Goal: Task Accomplishment & Management: Use online tool/utility

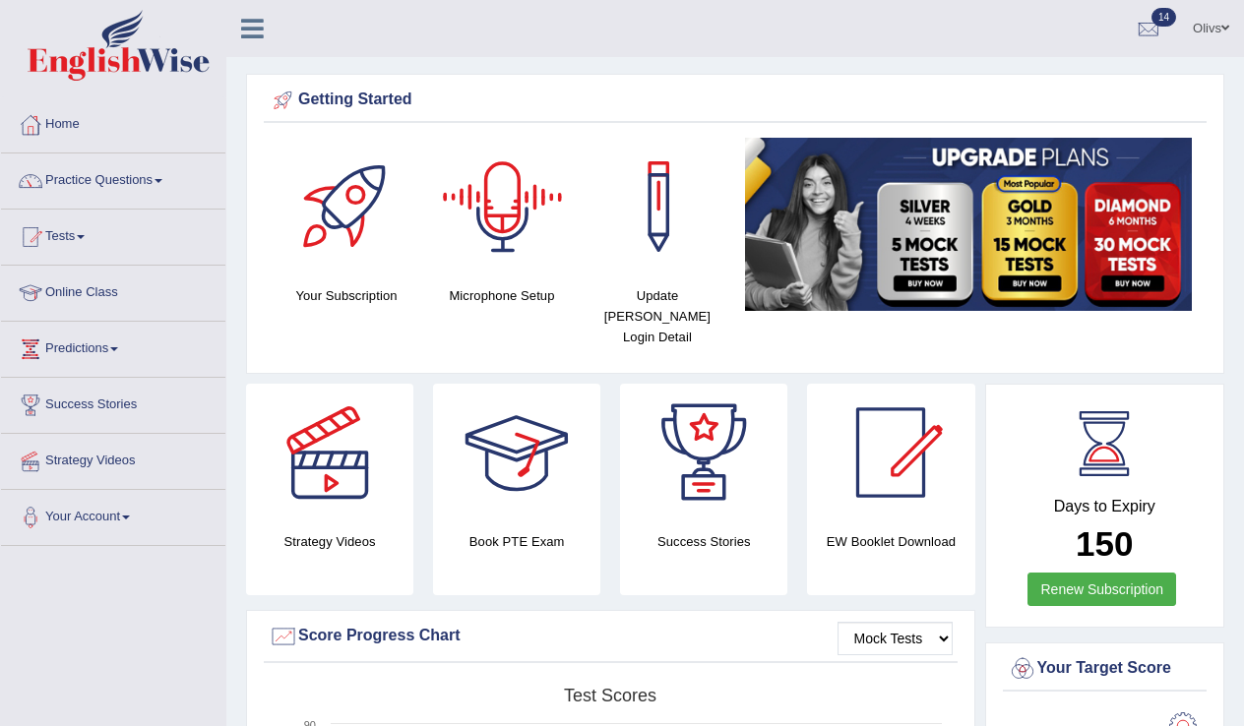
click at [499, 224] on div at bounding box center [503, 207] width 138 height 138
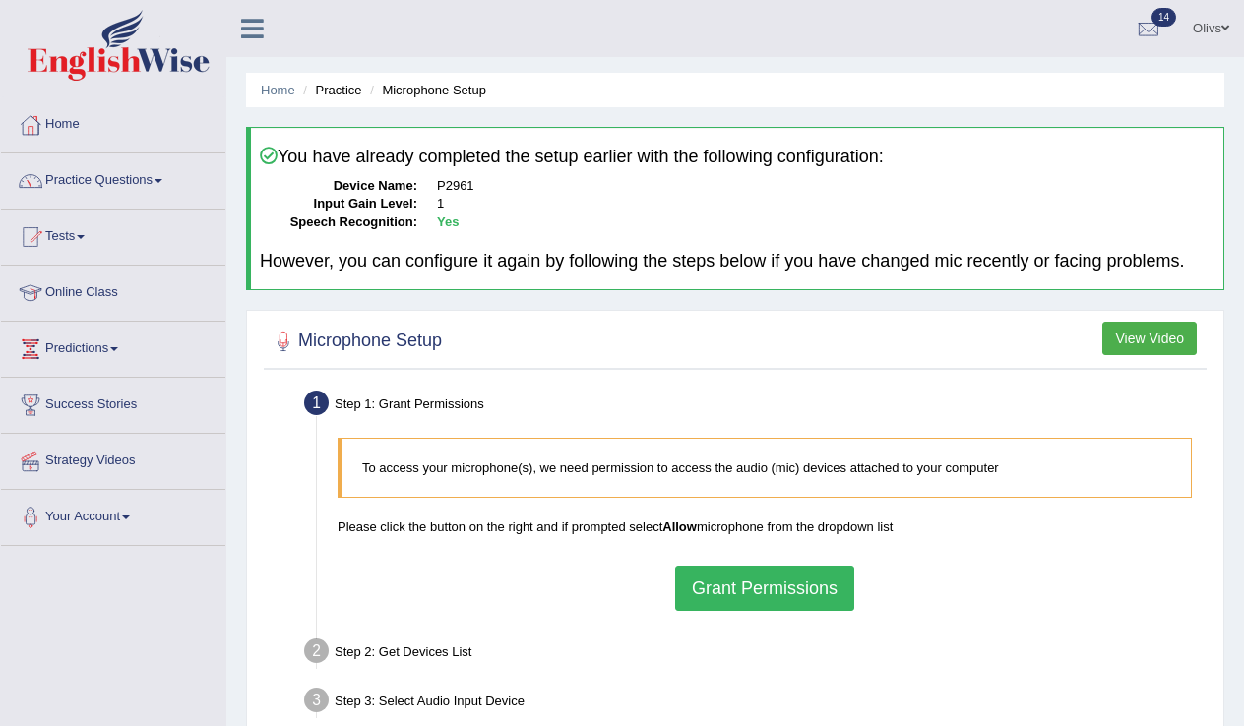
click at [729, 606] on button "Grant Permissions" at bounding box center [764, 588] width 179 height 45
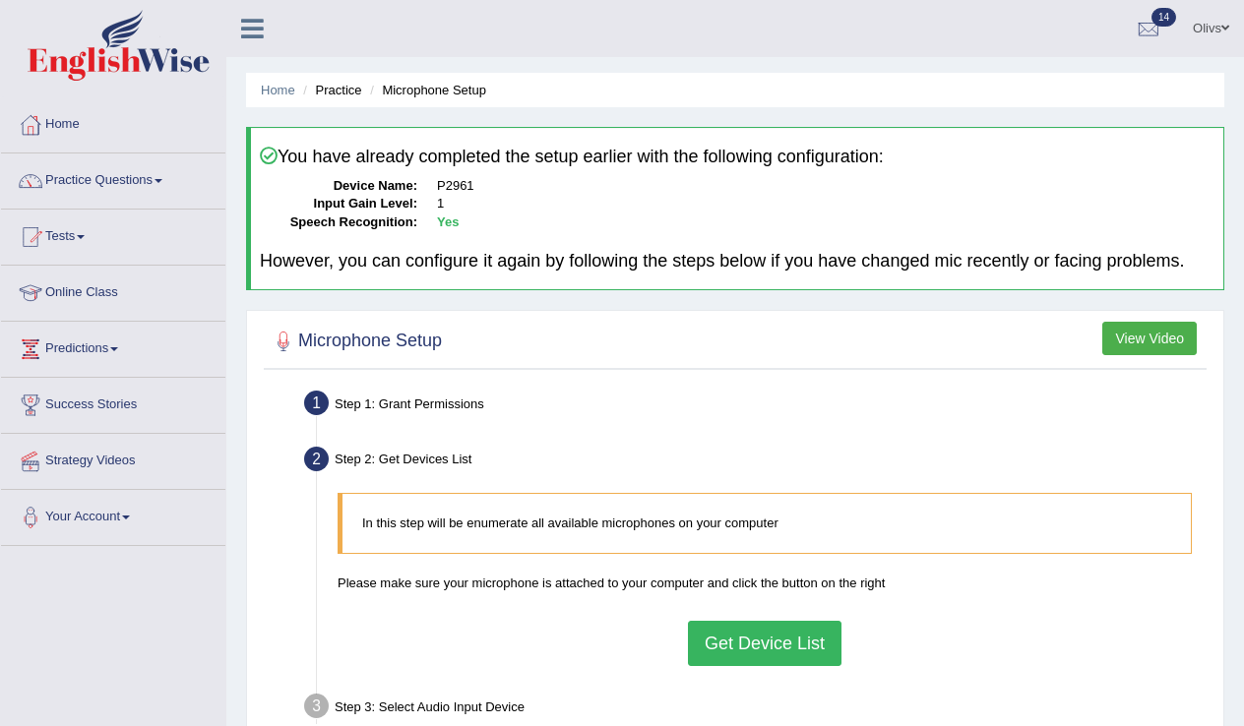
click at [705, 664] on button "Get Device List" at bounding box center [765, 643] width 154 height 45
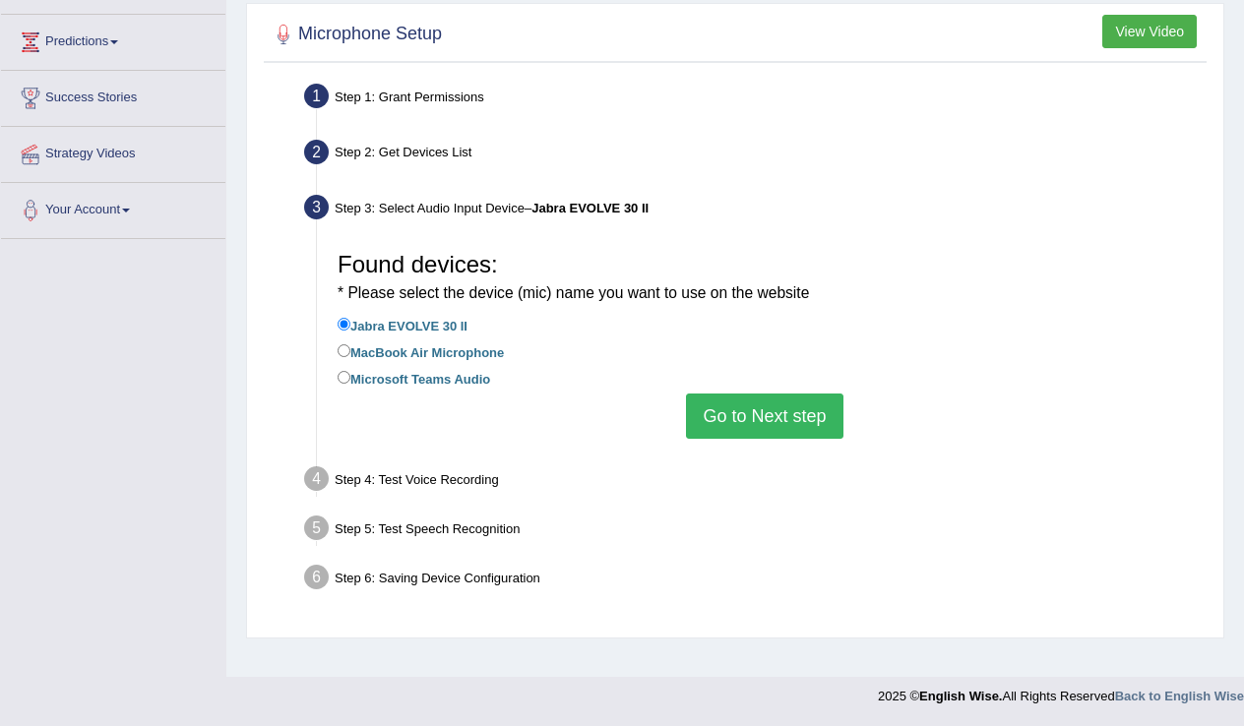
scroll to position [307, 0]
click at [763, 426] on button "Go to Next step" at bounding box center [764, 416] width 157 height 45
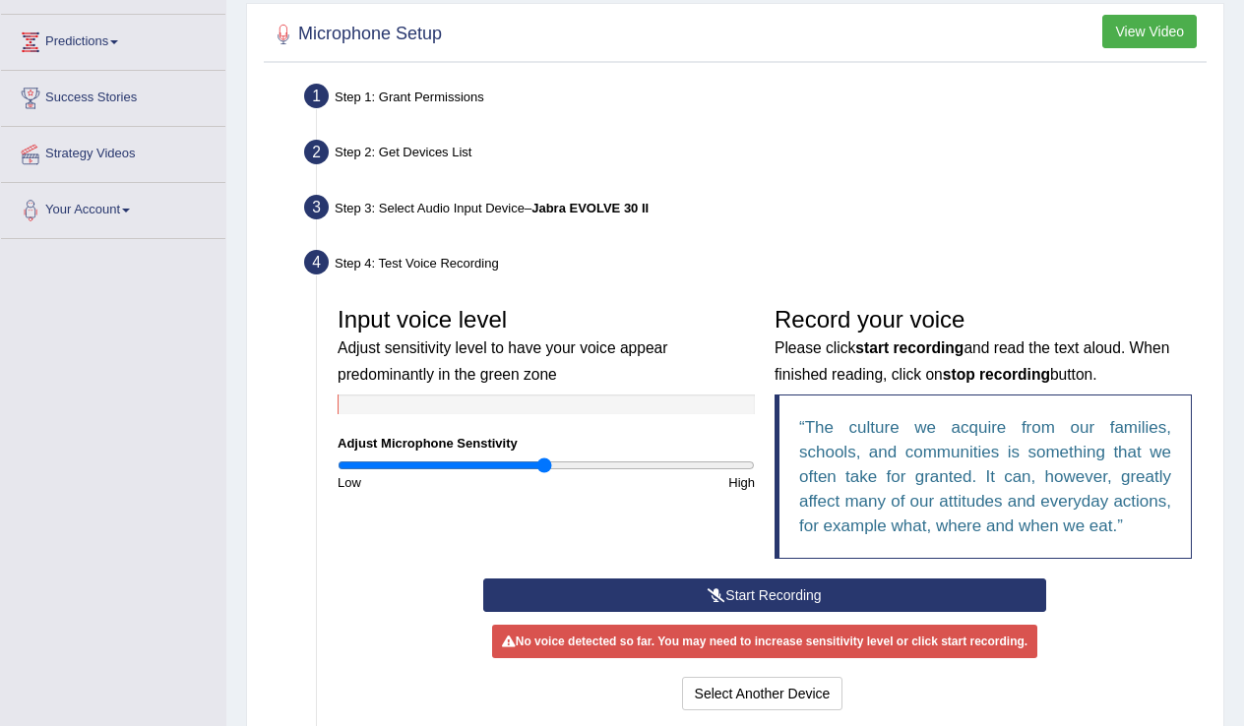
click at [754, 612] on button "Start Recording" at bounding box center [764, 595] width 563 height 33
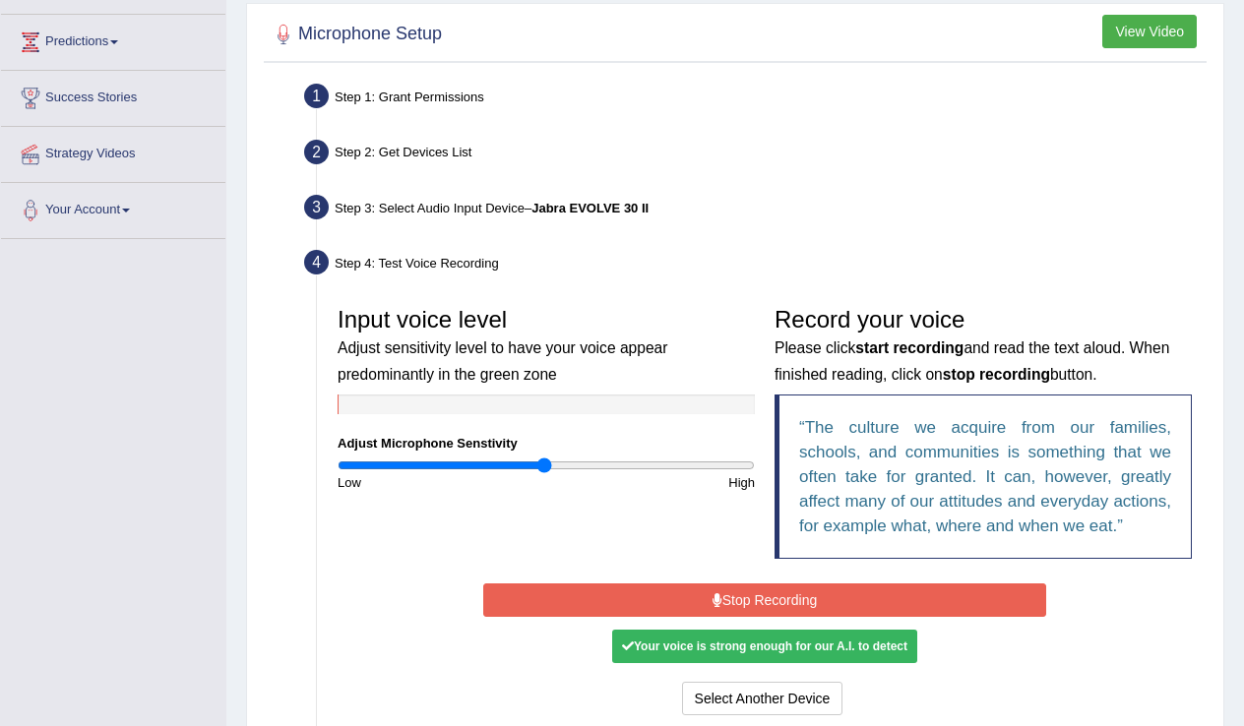
click at [754, 617] on button "Stop Recording" at bounding box center [764, 600] width 563 height 33
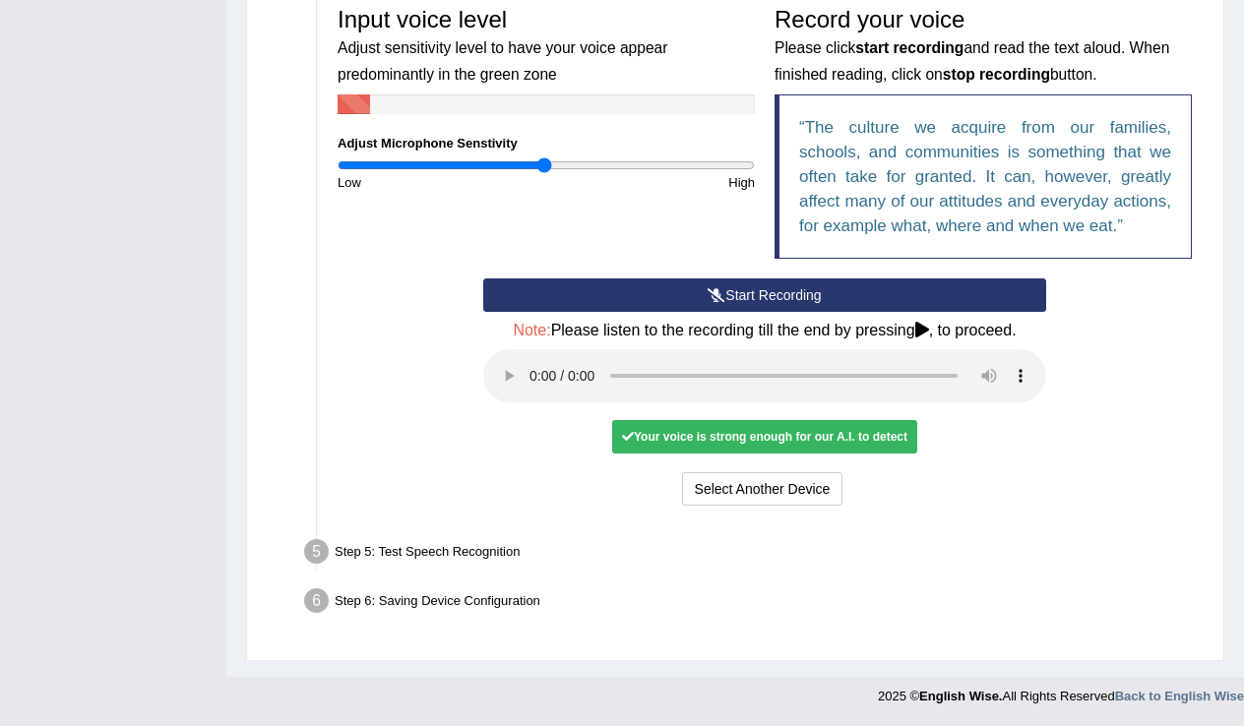
scroll to position [621, 0]
click at [535, 392] on audio at bounding box center [764, 375] width 563 height 53
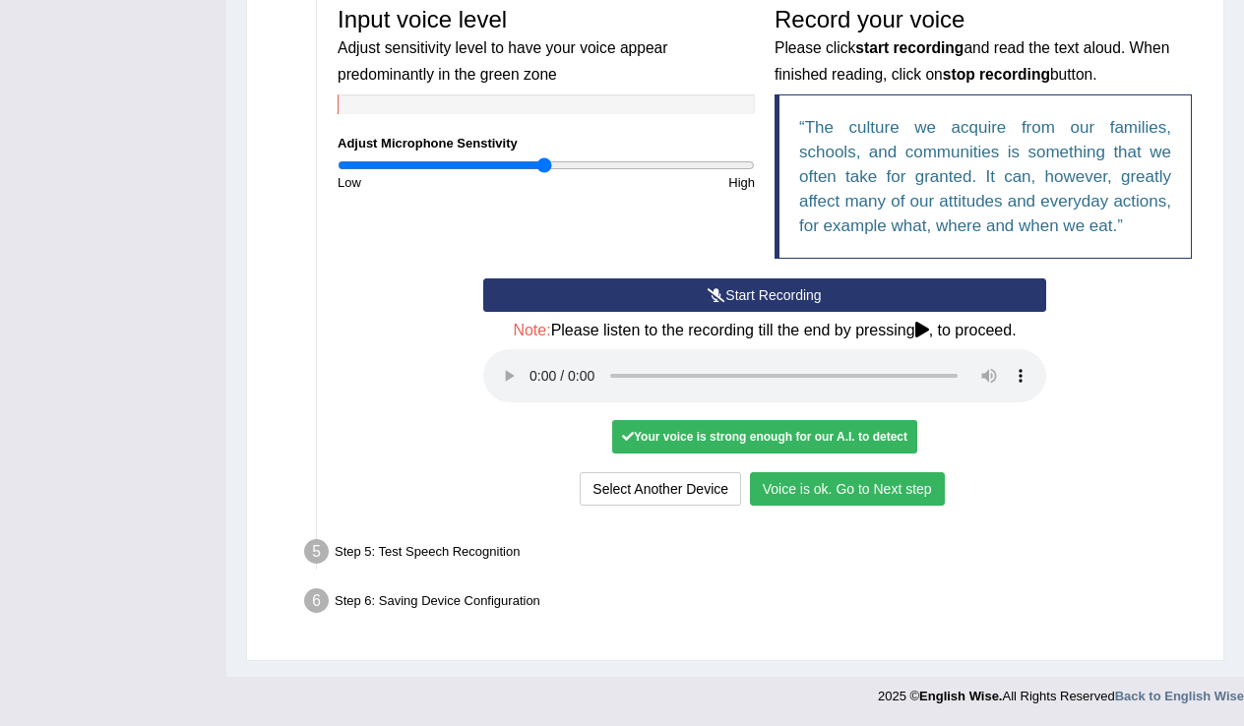
click at [877, 498] on button "Voice is ok. Go to Next step" at bounding box center [847, 488] width 195 height 33
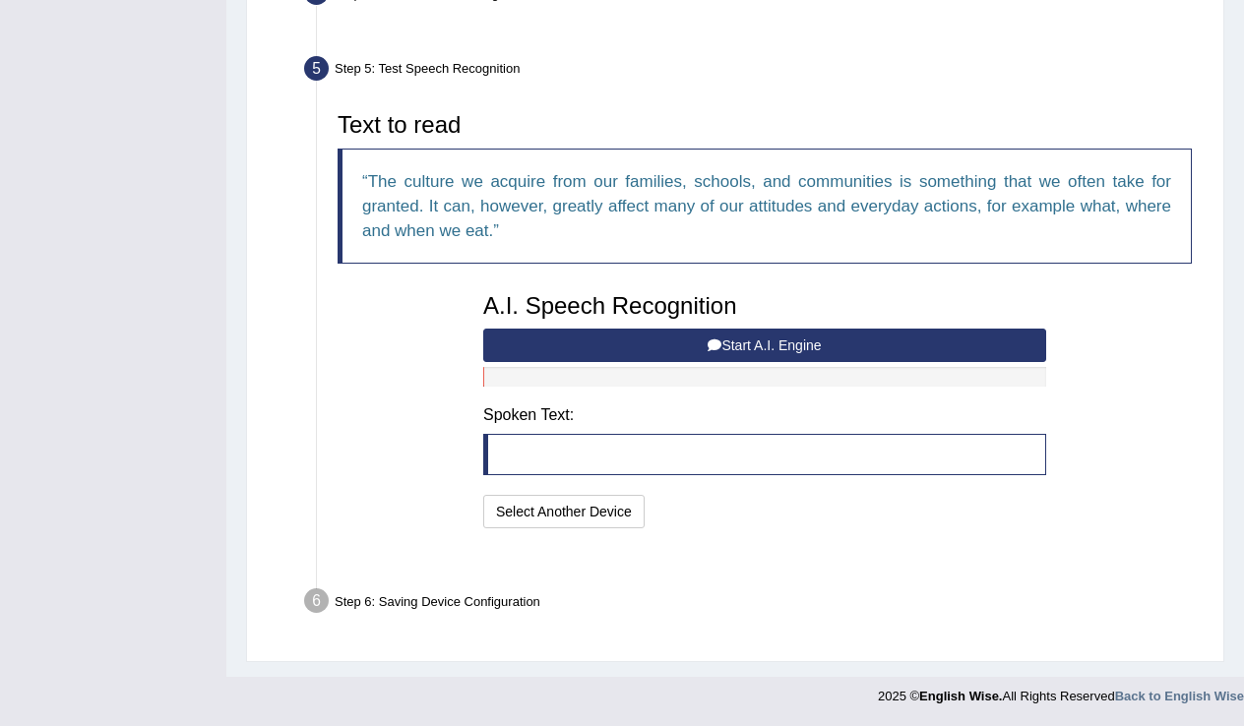
scroll to position [543, 0]
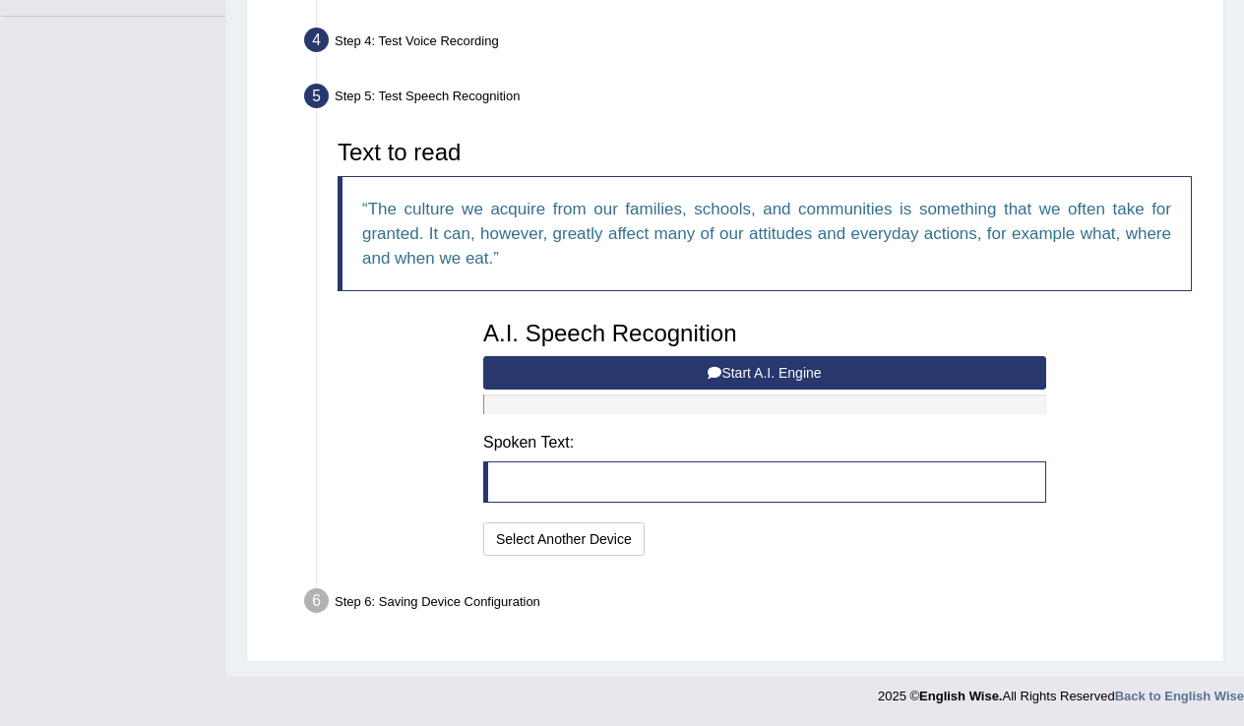
click at [723, 369] on button "Start A.I. Engine" at bounding box center [764, 372] width 563 height 33
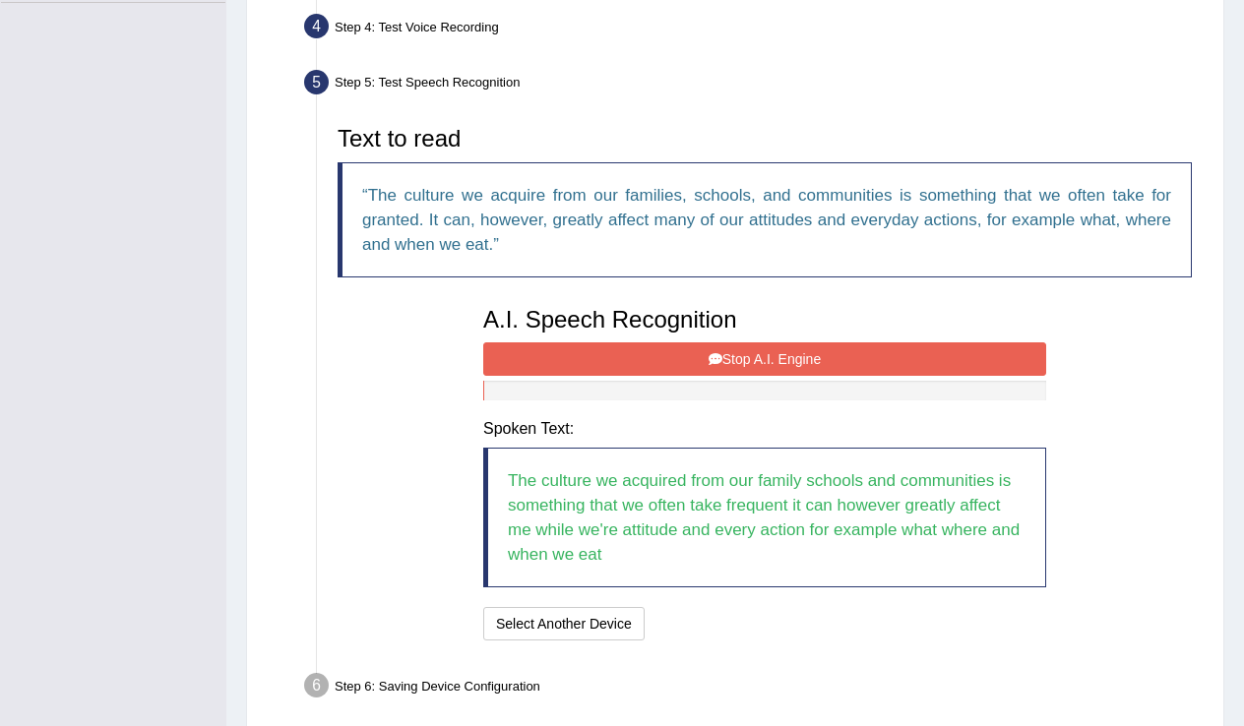
click at [723, 369] on button "Stop A.I. Engine" at bounding box center [764, 359] width 563 height 33
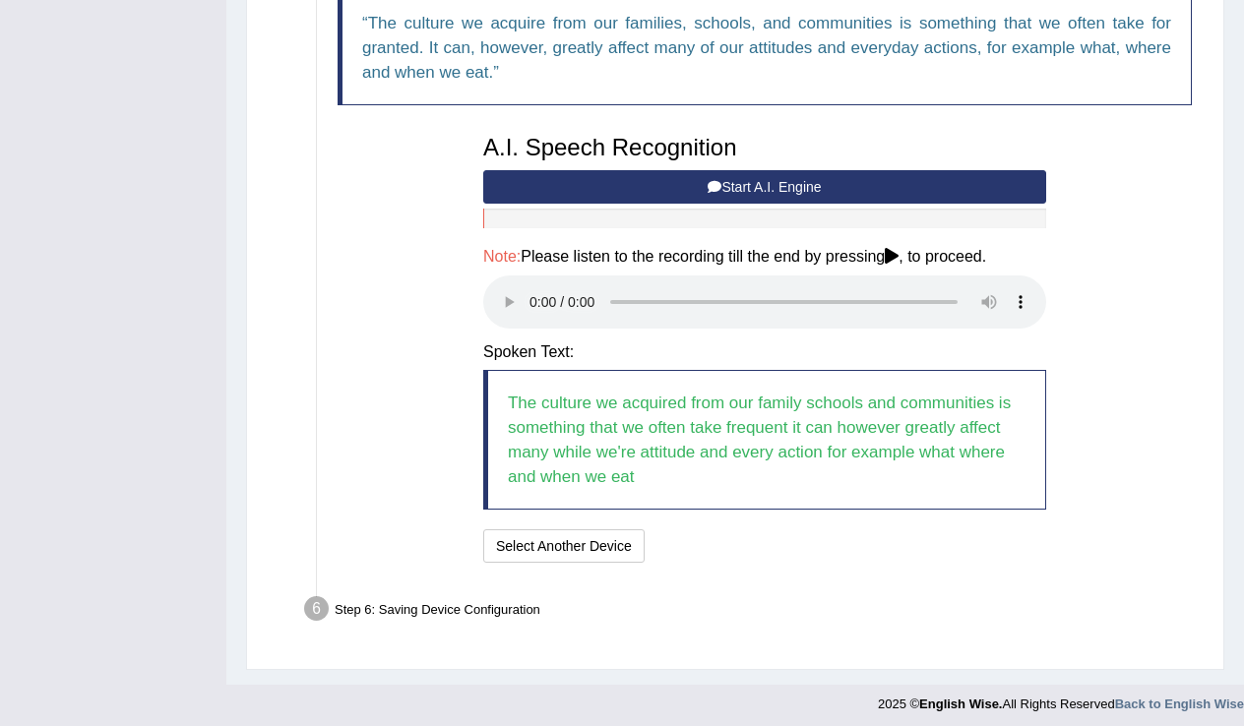
scroll to position [714, 0]
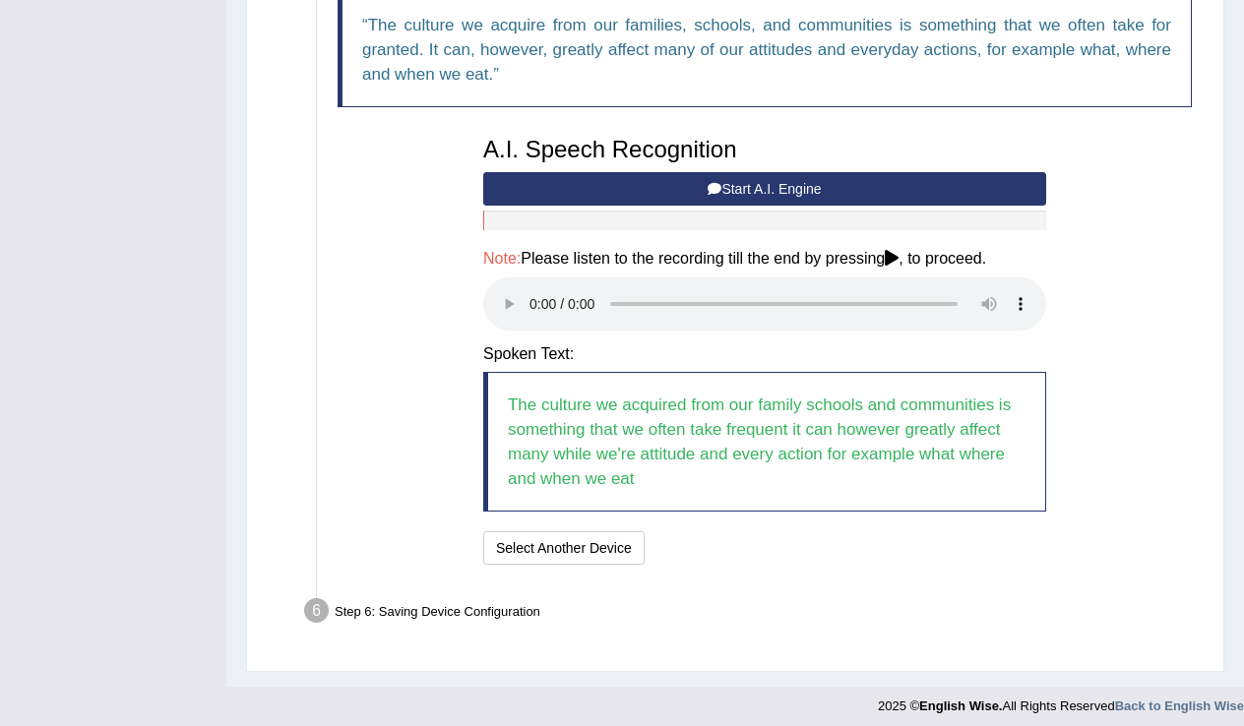
click at [532, 305] on audio at bounding box center [764, 304] width 563 height 53
click at [715, 542] on button "Speech is ok. Go to Last step" at bounding box center [756, 548] width 206 height 33
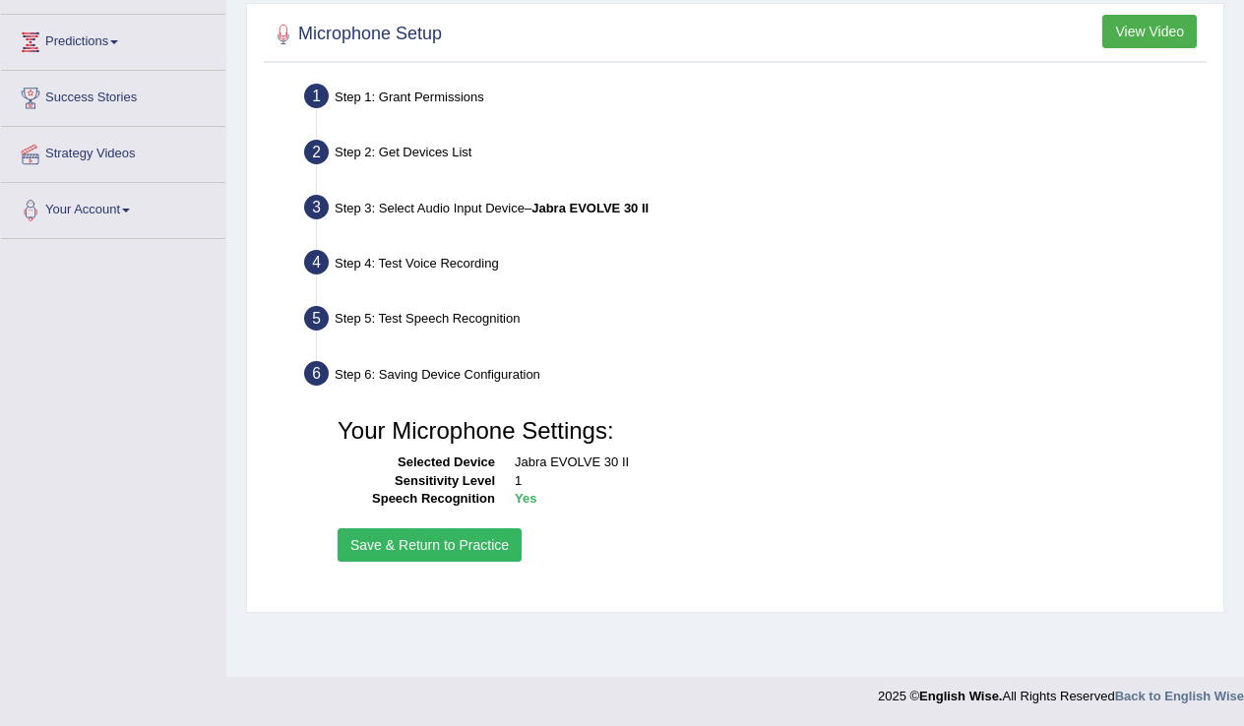
scroll to position [307, 0]
click at [481, 562] on button "Save & Return to Practice" at bounding box center [430, 545] width 184 height 33
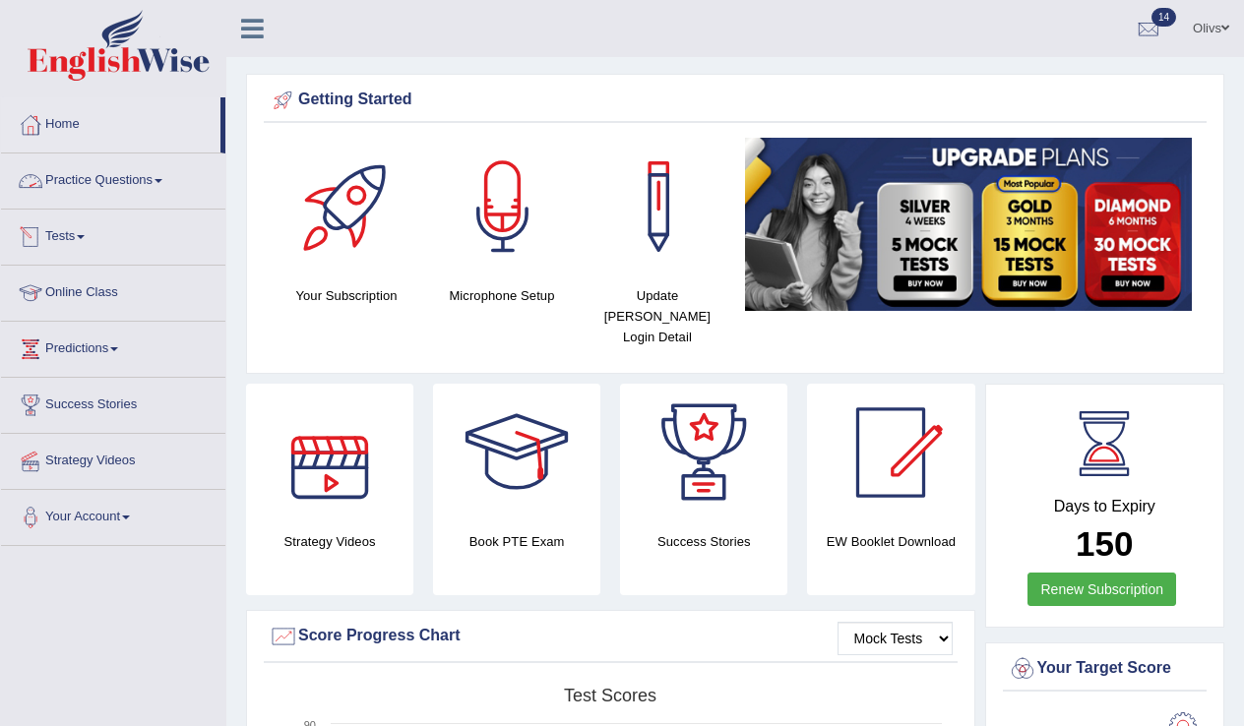
click at [162, 180] on span at bounding box center [159, 181] width 8 height 4
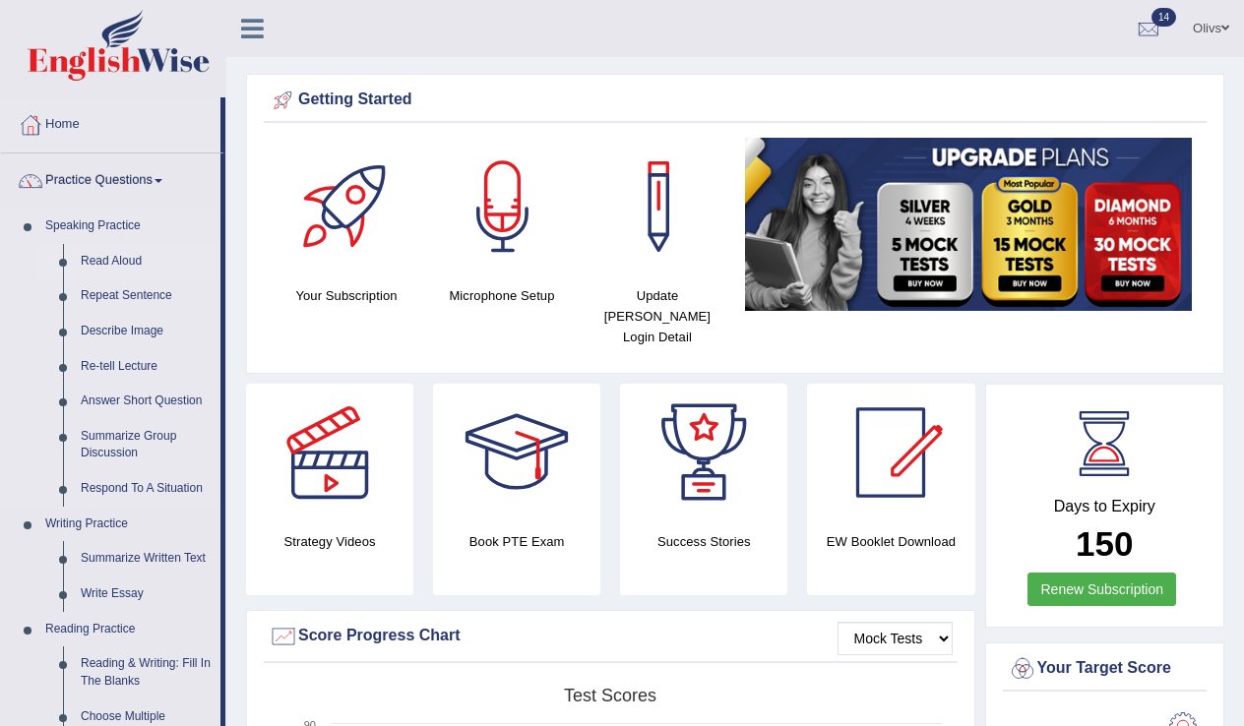
click at [117, 259] on link "Read Aloud" at bounding box center [146, 261] width 149 height 35
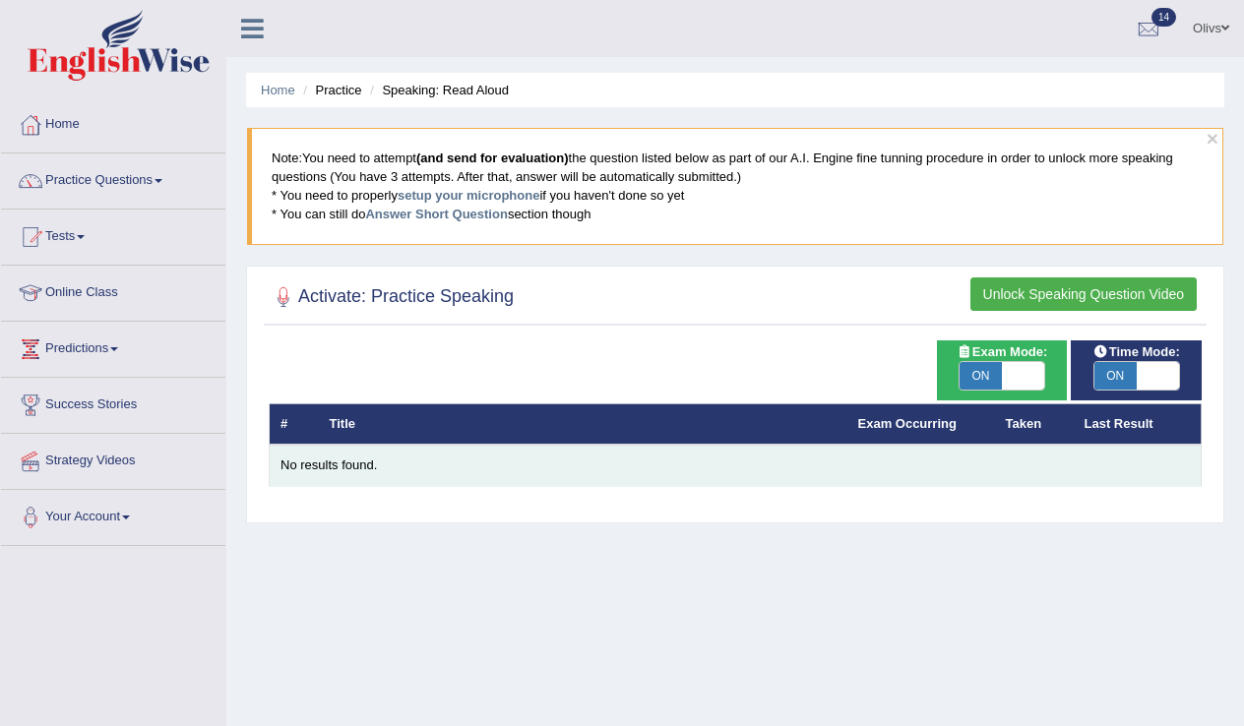
click at [346, 463] on div "No results found." at bounding box center [736, 466] width 910 height 19
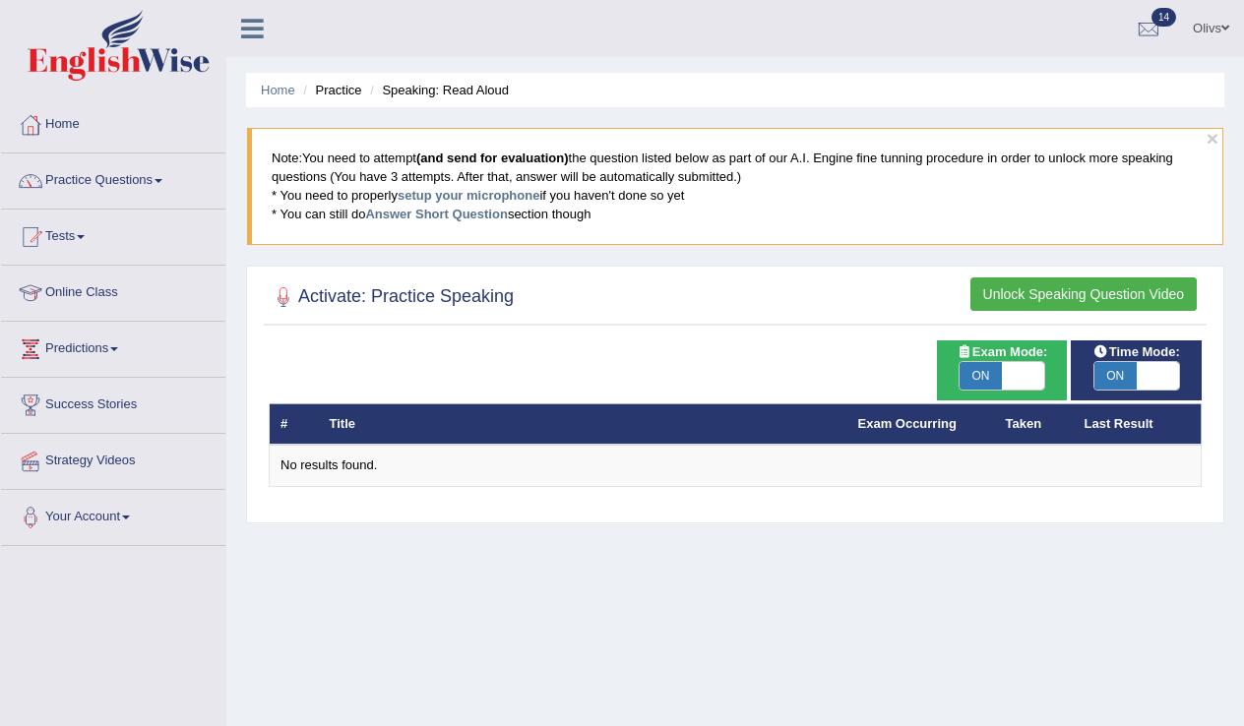
click at [1052, 291] on button "Unlock Speaking Question Video" at bounding box center [1084, 294] width 226 height 33
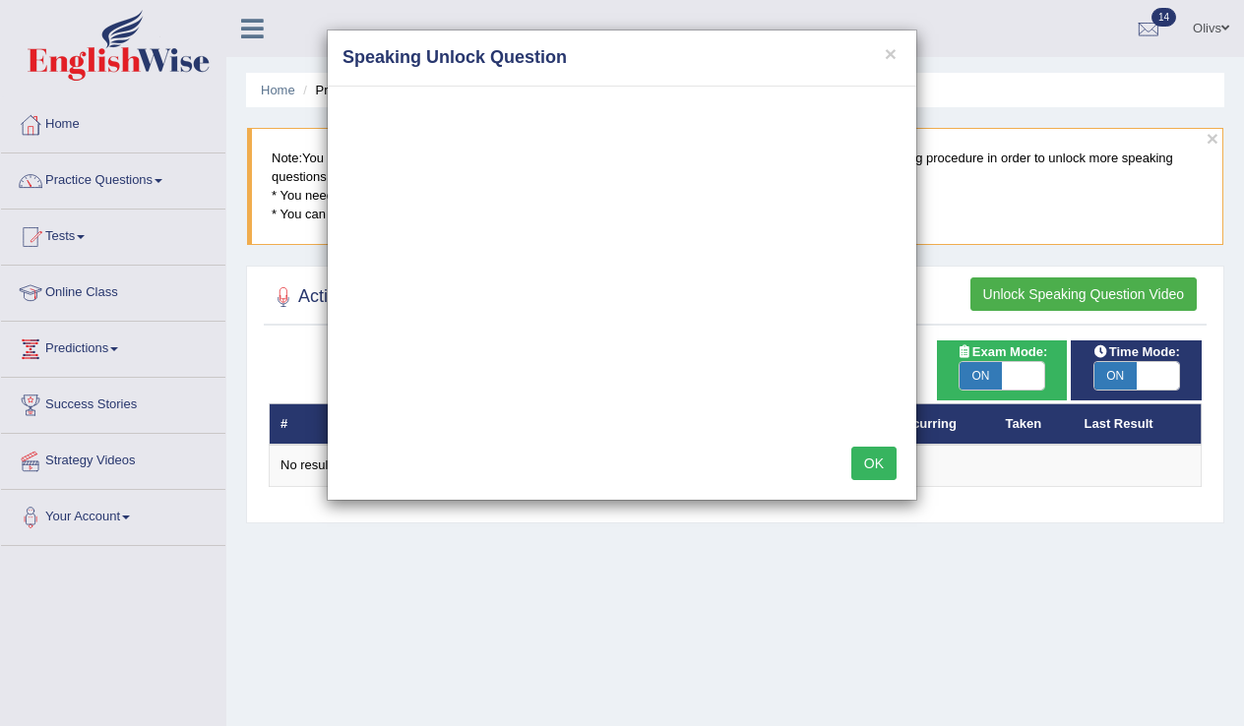
click at [873, 462] on button "OK" at bounding box center [873, 463] width 45 height 33
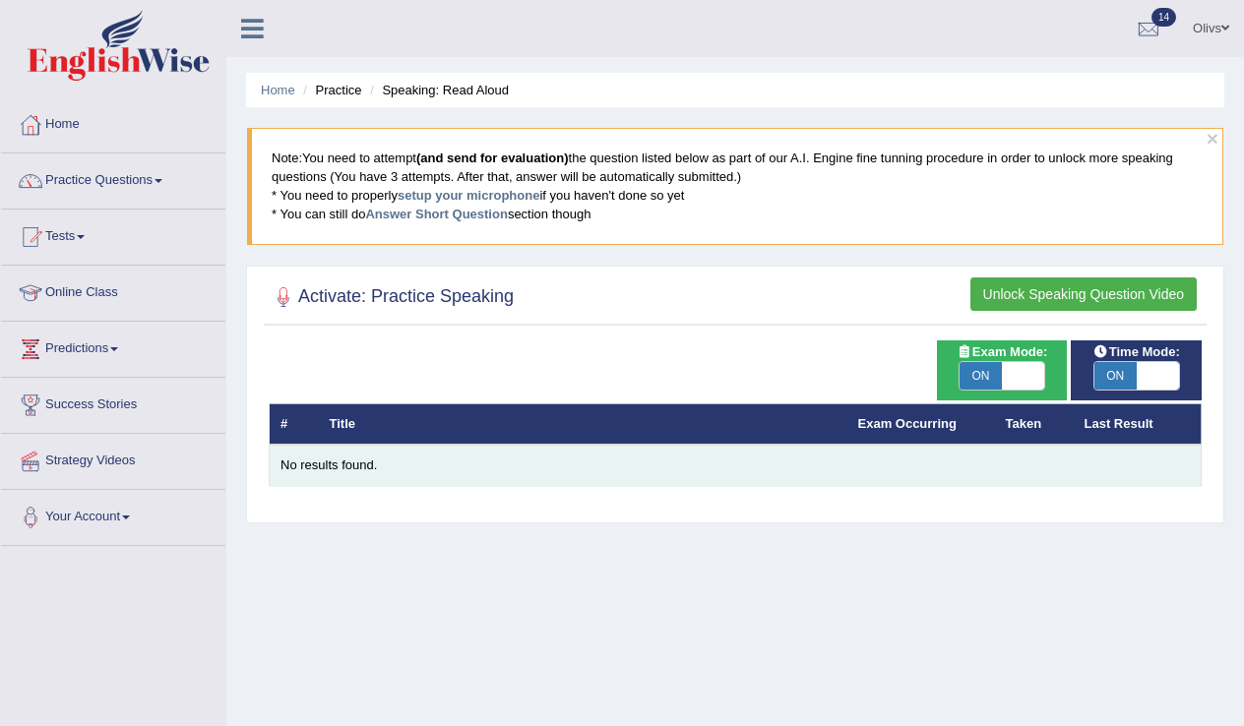
click at [346, 471] on div "No results found." at bounding box center [736, 466] width 910 height 19
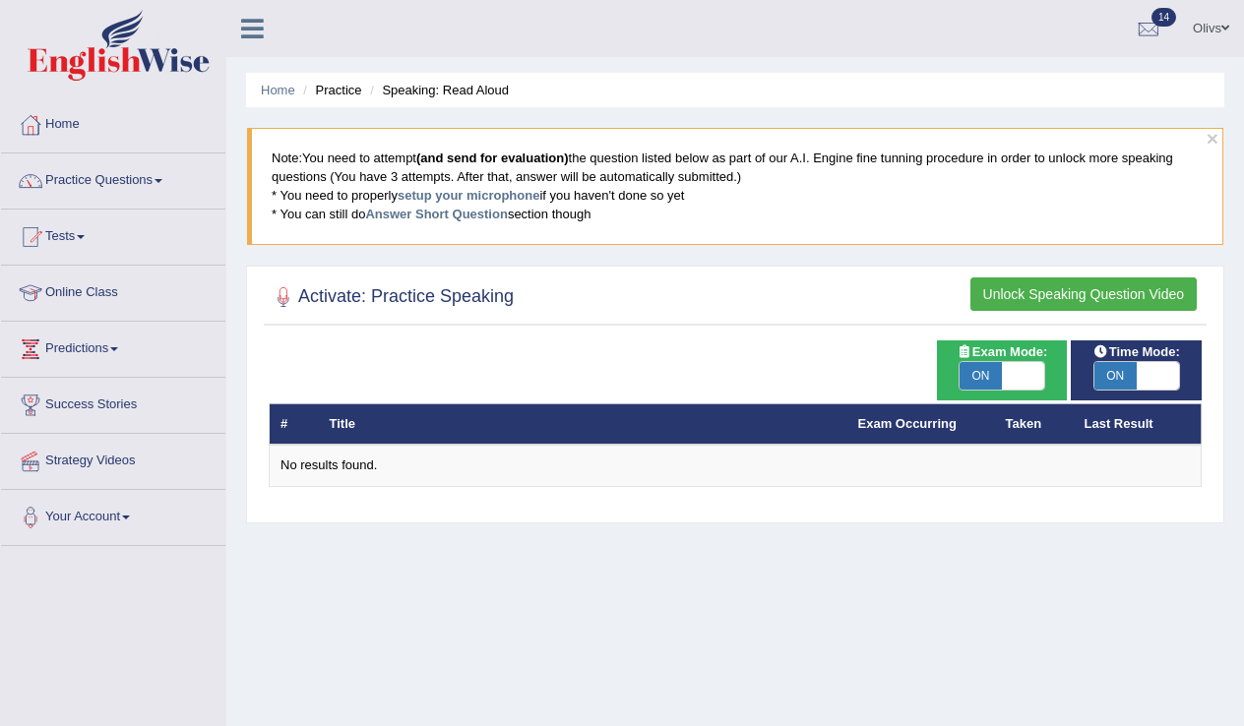
click at [85, 237] on span at bounding box center [81, 237] width 8 height 4
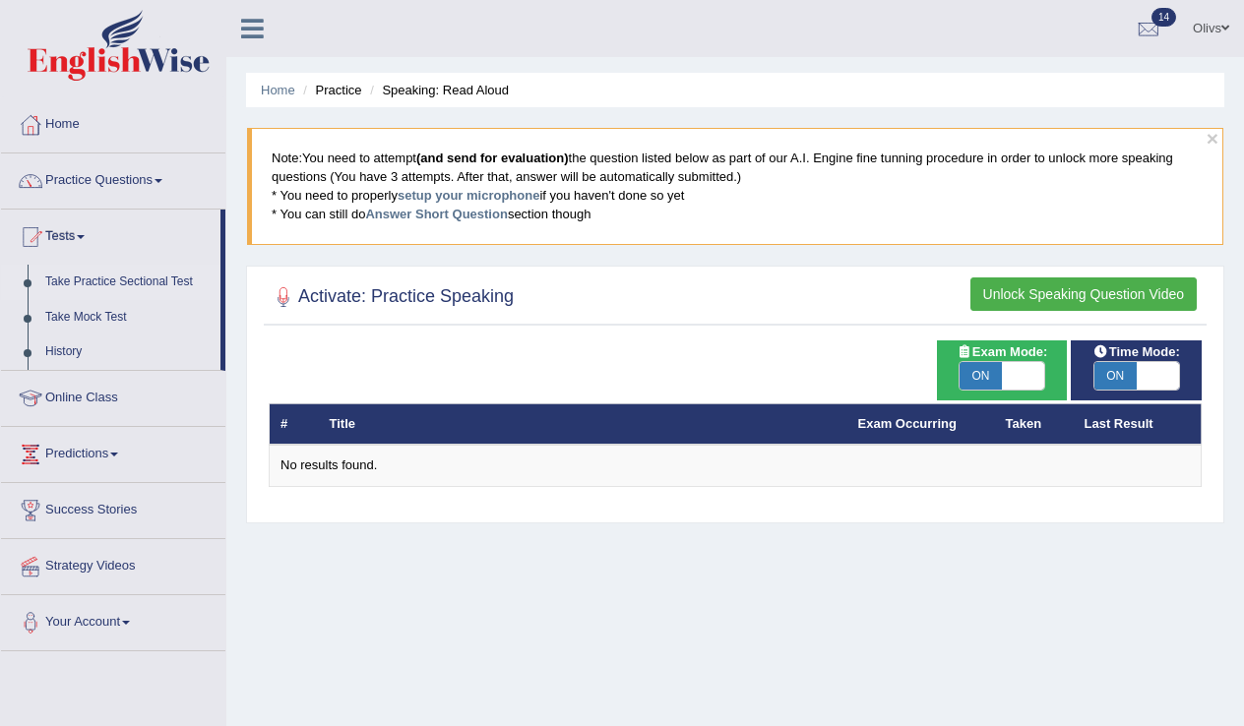
click at [102, 281] on link "Take Practice Sectional Test" at bounding box center [128, 282] width 184 height 35
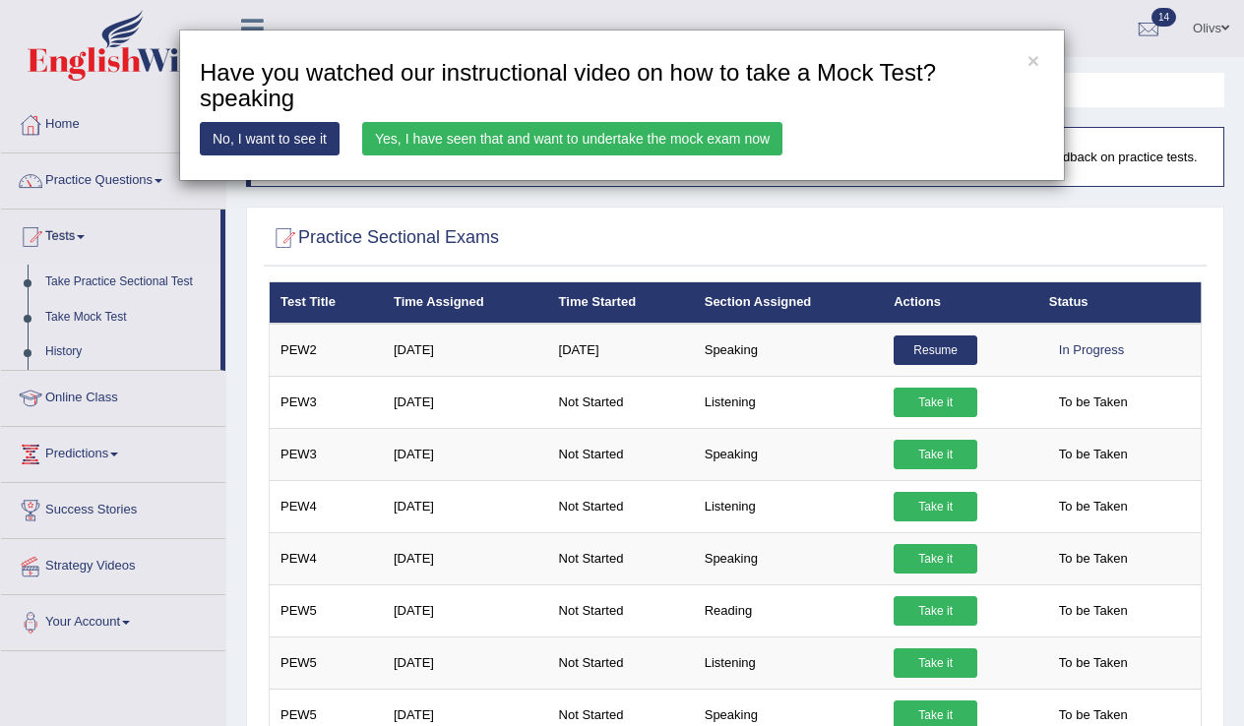
click at [665, 143] on link "Yes, I have seen that and want to undertake the mock exam now" at bounding box center [572, 138] width 420 height 33
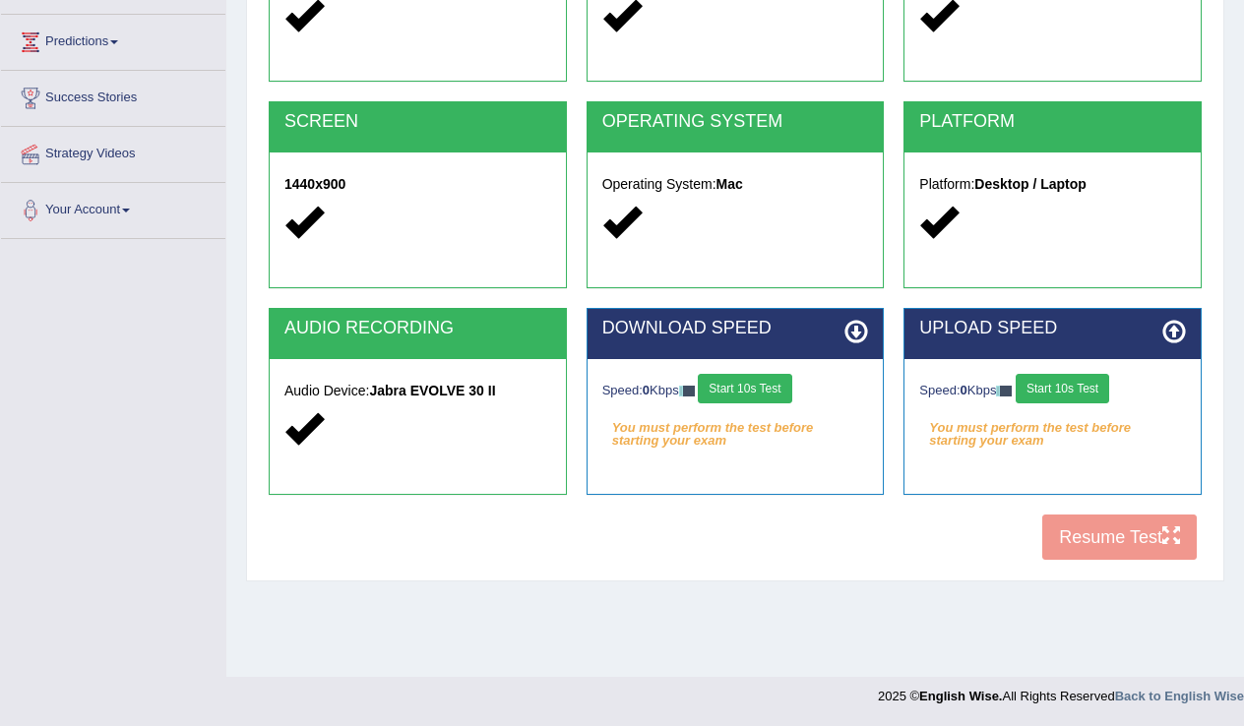
scroll to position [307, 0]
click at [752, 384] on button "Start 10s Test" at bounding box center [745, 389] width 94 height 30
click at [1098, 541] on div "COOKIES Cookies Enabled JAVASCRIPT Javascript Enabled BROWSER Browser: Safari S…" at bounding box center [735, 233] width 943 height 676
click at [1072, 386] on button "Start 10s Test" at bounding box center [1063, 389] width 94 height 30
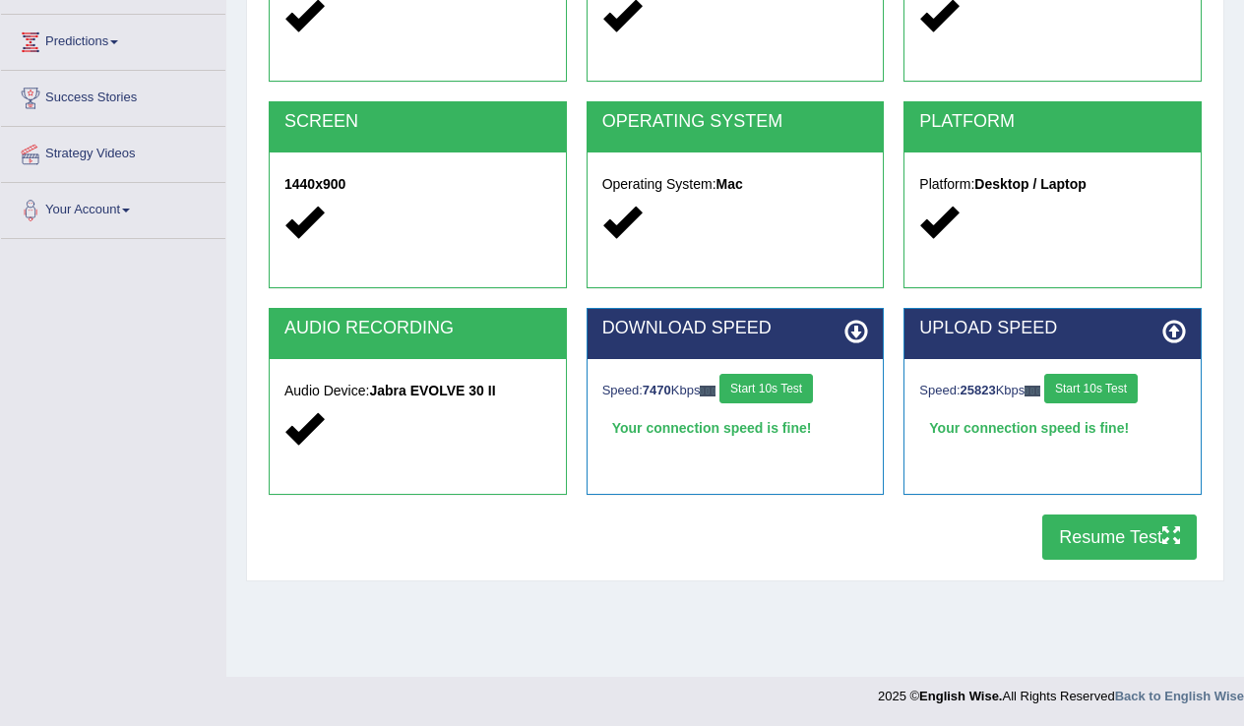
click at [1102, 536] on button "Resume Test" at bounding box center [1119, 537] width 155 height 45
